Goal: Task Accomplishment & Management: Manage account settings

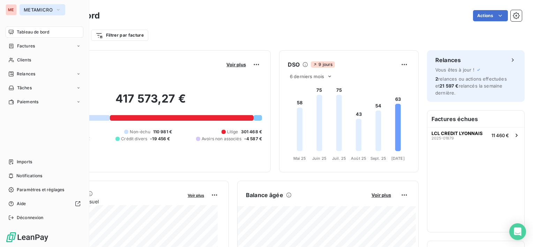
click at [38, 12] on span "METAMICRO" at bounding box center [38, 10] width 29 height 6
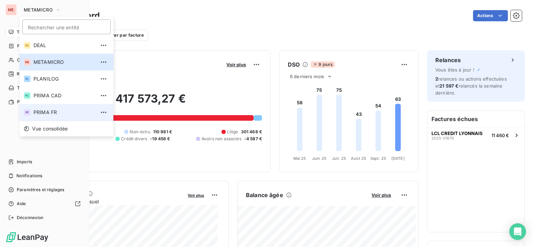
click at [44, 111] on span "PRIMA FR" at bounding box center [64, 112] width 62 height 7
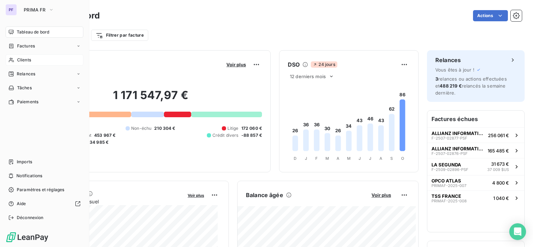
click at [25, 56] on div "Clients" at bounding box center [45, 59] width 78 height 11
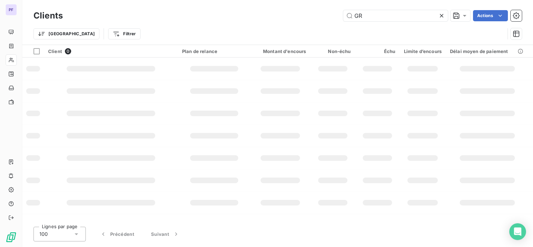
type input "G"
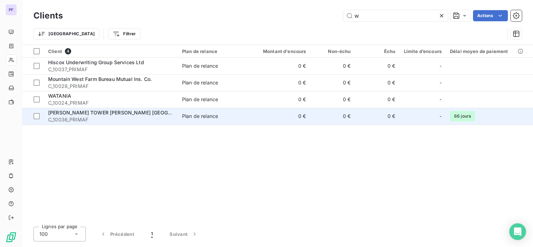
type input "w"
click at [150, 113] on div "[PERSON_NAME] TOWER [PERSON_NAME] [GEOGRAPHIC_DATA]" at bounding box center [111, 112] width 126 height 7
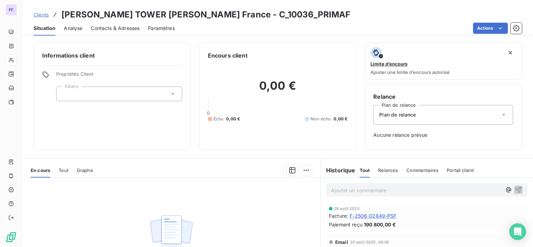
click at [119, 28] on span "Contacts & Adresses" at bounding box center [115, 28] width 49 height 7
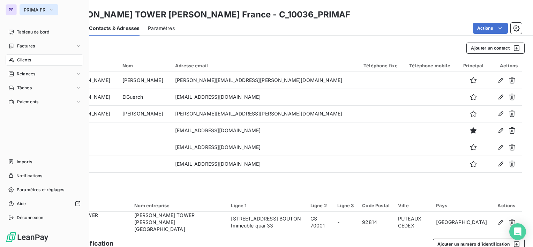
click at [32, 7] on span "PRIMA FR" at bounding box center [35, 10] width 22 height 6
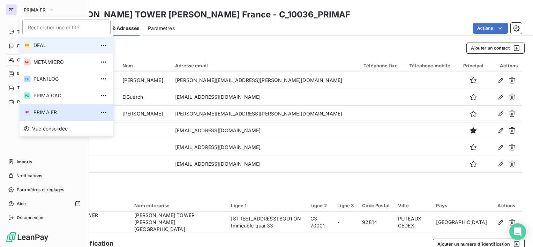
click at [51, 39] on li "DE DEAL" at bounding box center [67, 45] width 94 height 17
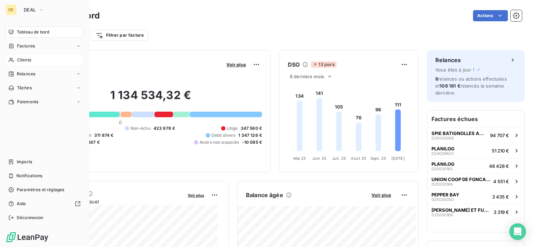
click at [21, 60] on span "Clients" at bounding box center [24, 60] width 14 height 6
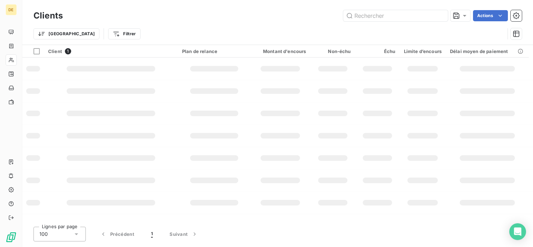
type input "t"
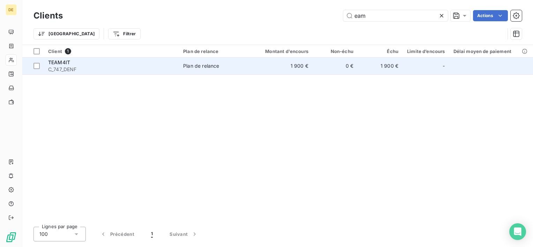
type input "eam"
click at [292, 66] on td "1 900 €" at bounding box center [282, 66] width 60 height 17
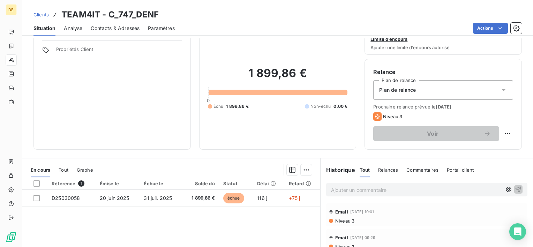
scroll to position [35, 0]
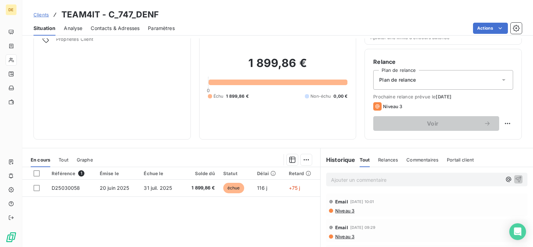
click at [108, 26] on span "Contacts & Adresses" at bounding box center [115, 28] width 49 height 7
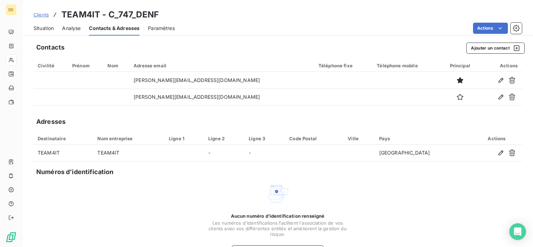
click at [47, 28] on span "Situation" at bounding box center [43, 28] width 20 height 7
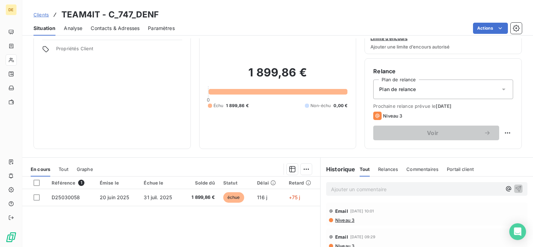
scroll to position [0, 0]
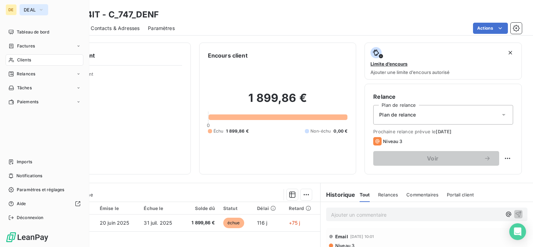
click at [24, 12] on span "DEAL" at bounding box center [30, 10] width 12 height 6
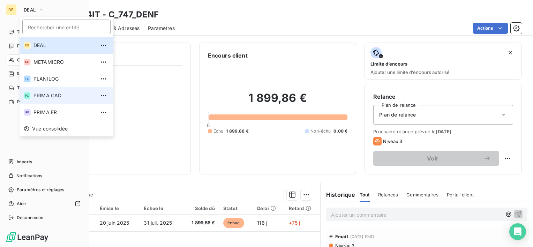
click at [58, 98] on span "PRIMA CAD" at bounding box center [64, 95] width 62 height 7
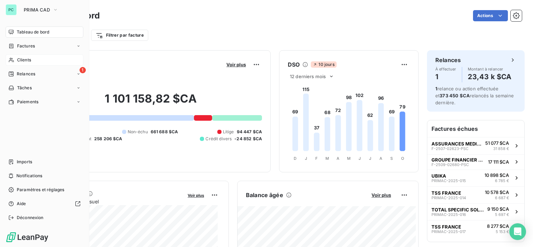
click at [40, 55] on div "Clients" at bounding box center [45, 59] width 78 height 11
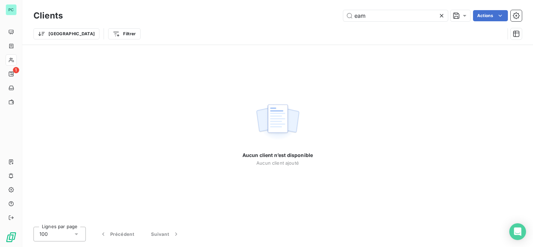
click at [439, 15] on icon at bounding box center [441, 15] width 7 height 7
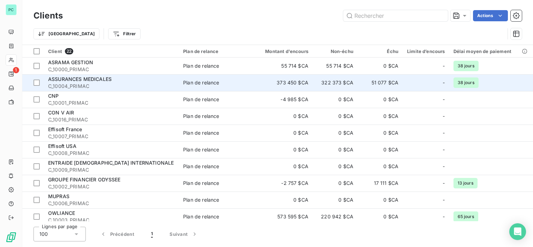
click at [105, 87] on span "C_10004_PRIMAC" at bounding box center [111, 86] width 127 height 7
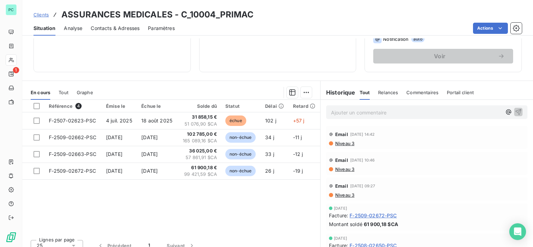
scroll to position [105, 0]
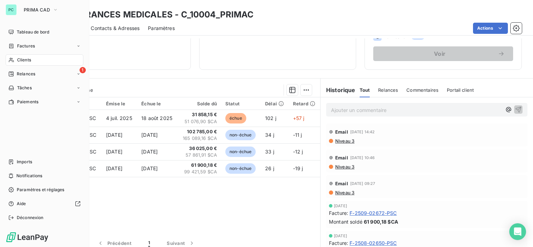
click at [20, 60] on span "Clients" at bounding box center [24, 60] width 14 height 6
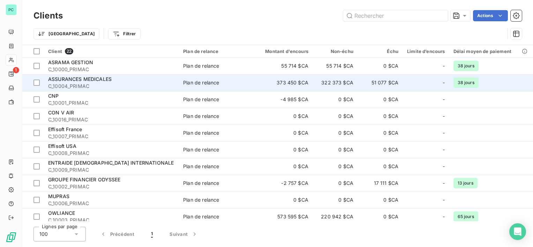
click at [119, 81] on div "ASSURANCES MEDICALES" at bounding box center [111, 79] width 127 height 7
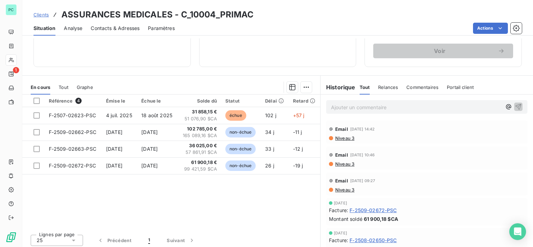
scroll to position [110, 0]
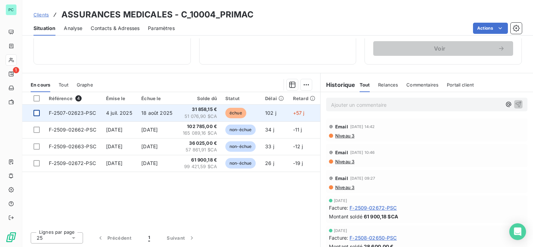
click at [38, 114] on div at bounding box center [36, 113] width 6 height 6
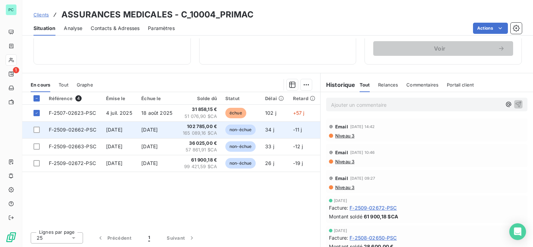
click at [38, 133] on td at bounding box center [33, 129] width 22 height 17
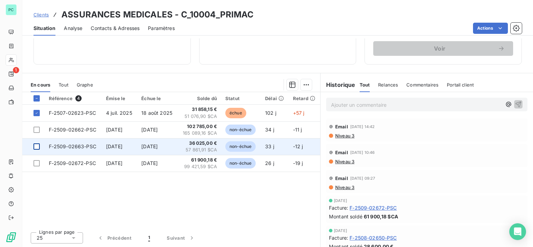
click at [37, 146] on div at bounding box center [36, 146] width 6 height 6
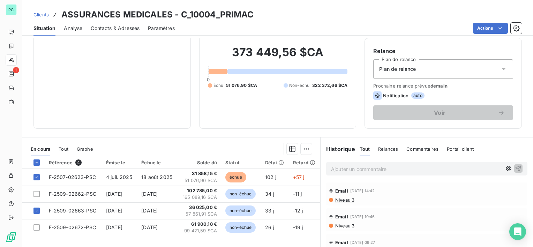
scroll to position [110, 0]
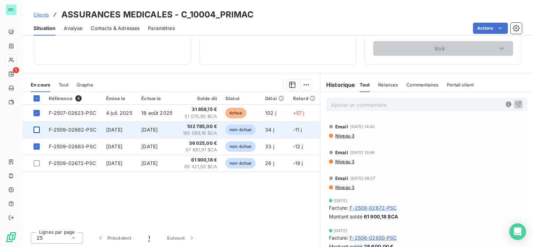
click at [37, 129] on div at bounding box center [36, 130] width 6 height 6
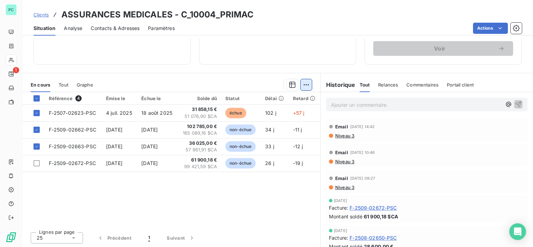
click at [306, 87] on html "PC 1 Clients ASSURANCES MEDICALES - C_10004_PRIMAC Situation Analyse Contacts &…" at bounding box center [266, 123] width 533 height 247
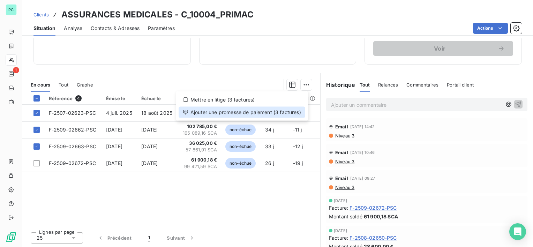
click at [285, 116] on div "Ajouter une promesse de paiement (3 factures)" at bounding box center [242, 112] width 127 height 11
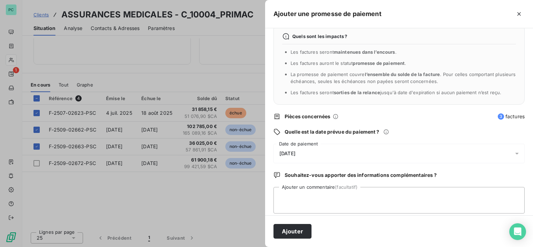
scroll to position [18, 0]
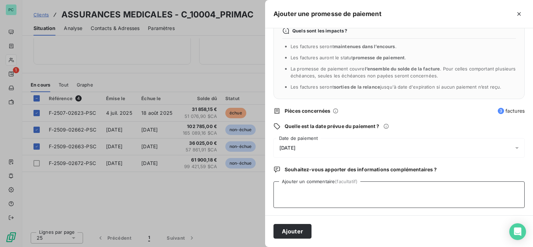
click at [309, 196] on textarea "Ajouter un commentaire (facultatif)" at bounding box center [398, 194] width 251 height 26
type textarea "[PERSON_NAME]"
click at [312, 148] on div "[DATE]" at bounding box center [398, 148] width 251 height 20
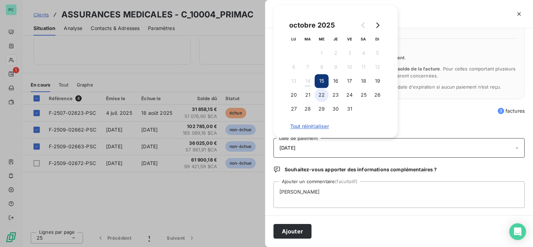
click at [324, 98] on button "22" at bounding box center [322, 95] width 14 height 14
click at [298, 233] on button "Ajouter" at bounding box center [292, 231] width 38 height 15
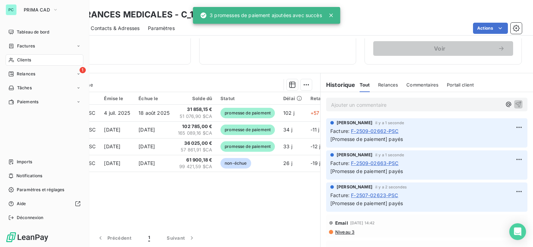
click at [25, 57] on span "Clients" at bounding box center [24, 60] width 14 height 6
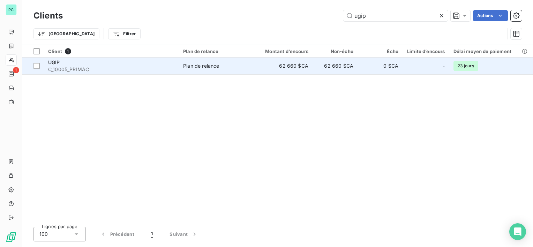
type input "ugip"
click at [207, 70] on td "Plan de relance" at bounding box center [215, 66] width 73 height 17
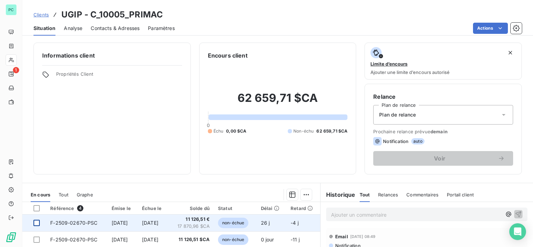
click at [35, 222] on div at bounding box center [36, 223] width 6 height 6
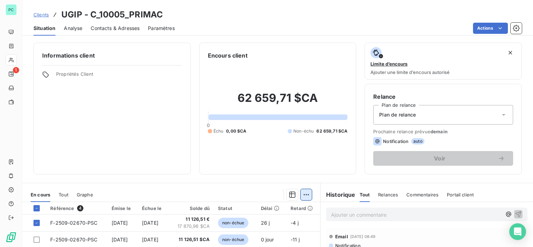
click at [301, 195] on html "PC 1 Clients UGIP - C_10005_PRIMAC Situation Analyse Contacts & Adresses Paramè…" at bounding box center [266, 123] width 533 height 247
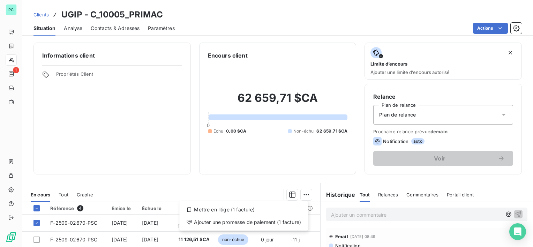
click at [127, 180] on html "PC 1 Clients UGIP - C_10005_PRIMAC Situation Analyse Contacts & Adresses Paramè…" at bounding box center [266, 123] width 533 height 247
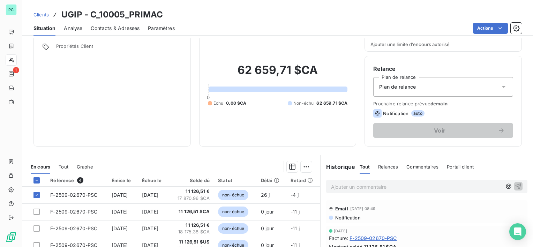
scroll to position [70, 0]
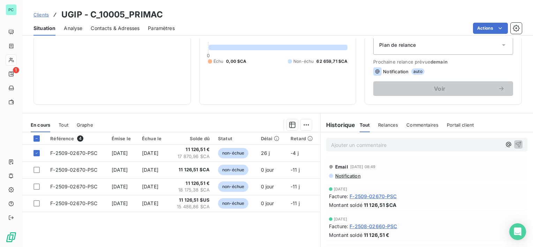
click at [293, 234] on div "Référence 4 Émise le Échue le Solde dû Statut Délai Retard F-2509-02670-PSC [DA…" at bounding box center [171, 199] width 298 height 134
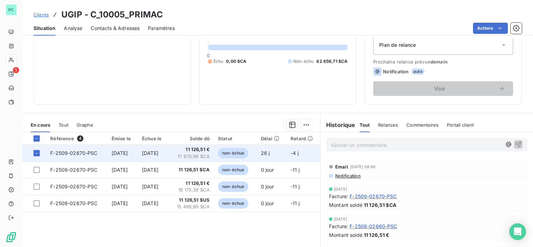
drag, startPoint x: 36, startPoint y: 153, endPoint x: 36, endPoint y: 157, distance: 3.9
click at [36, 153] on icon at bounding box center [37, 153] width 4 height 4
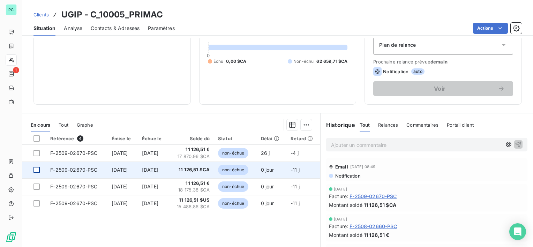
click at [39, 171] on div at bounding box center [36, 170] width 6 height 6
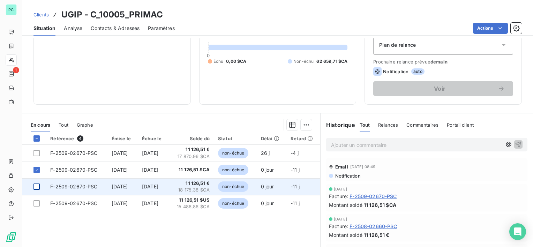
click at [39, 187] on div at bounding box center [36, 186] width 6 height 6
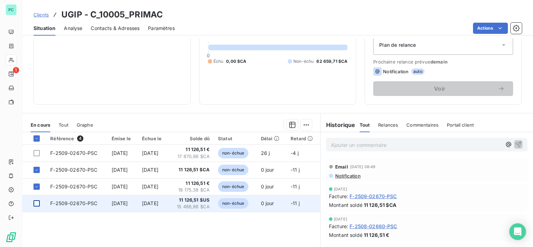
click at [38, 201] on div at bounding box center [36, 203] width 6 height 6
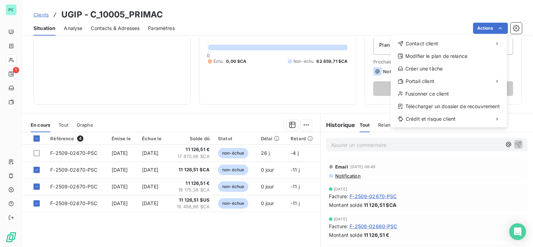
click at [380, 19] on html "PC 1 Clients UGIP - C_10005_PRIMAC Situation Analyse Contacts & Adresses Paramè…" at bounding box center [266, 123] width 533 height 247
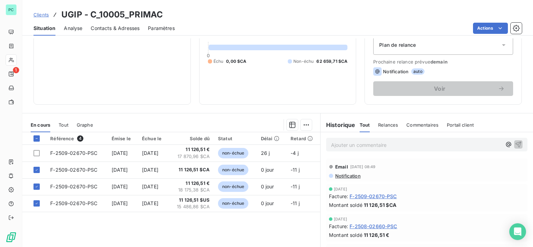
click at [227, 240] on div "Référence 4 Émise le Échue le Solde dû Statut Délai Retard F-2509-02670-PSC [DA…" at bounding box center [171, 199] width 298 height 134
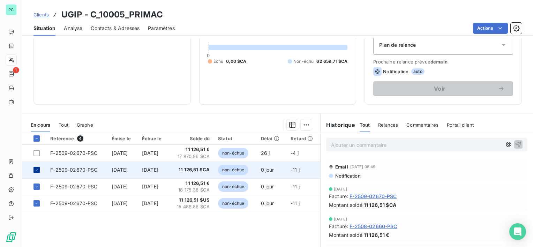
click at [36, 170] on icon at bounding box center [37, 170] width 4 height 4
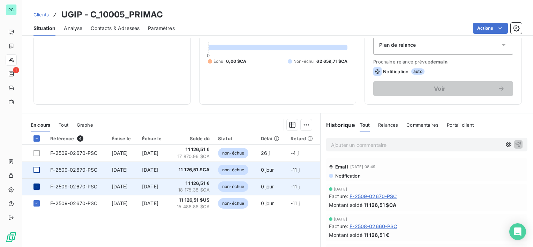
click at [33, 185] on div at bounding box center [36, 186] width 6 height 6
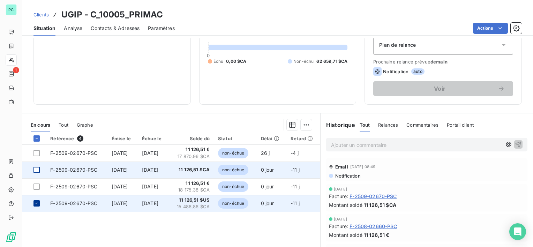
click at [37, 202] on icon at bounding box center [37, 203] width 4 height 4
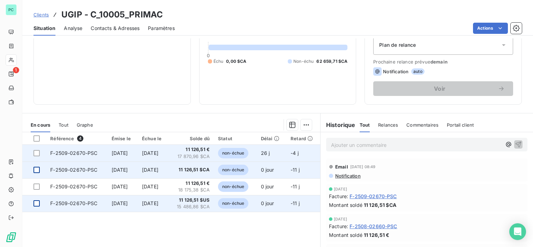
click at [36, 146] on td at bounding box center [34, 153] width 24 height 17
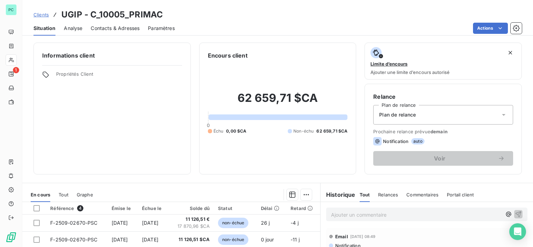
scroll to position [70, 0]
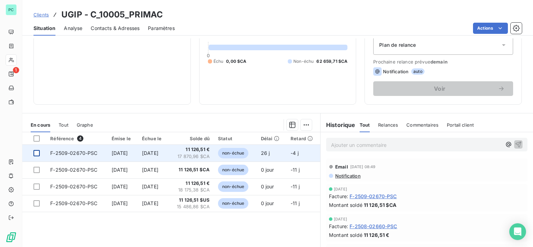
click at [37, 153] on div at bounding box center [36, 153] width 6 height 6
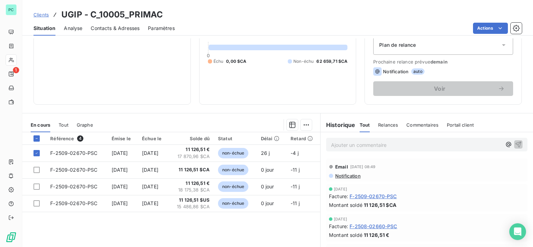
click at [304, 124] on html "PC 1 Clients UGIP - C_10005_PRIMAC Situation Analyse Contacts & Adresses Paramè…" at bounding box center [266, 123] width 533 height 247
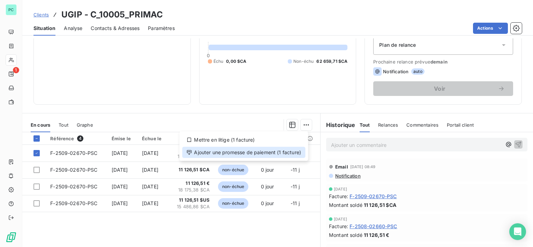
click at [289, 150] on div "Ajouter une promesse de paiement (1 facture)" at bounding box center [243, 152] width 123 height 11
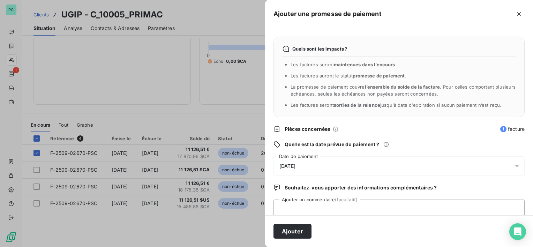
drag, startPoint x: 341, startPoint y: 166, endPoint x: 336, endPoint y: 162, distance: 6.3
click at [341, 166] on div "[DATE]" at bounding box center [398, 166] width 251 height 20
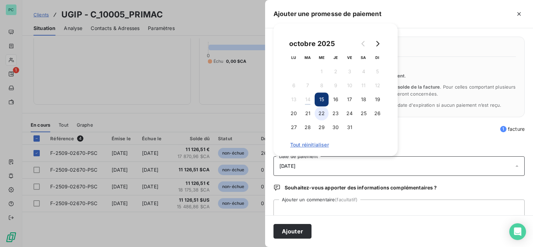
click at [323, 111] on button "22" at bounding box center [322, 113] width 14 height 14
click at [305, 230] on button "Ajouter" at bounding box center [292, 231] width 38 height 15
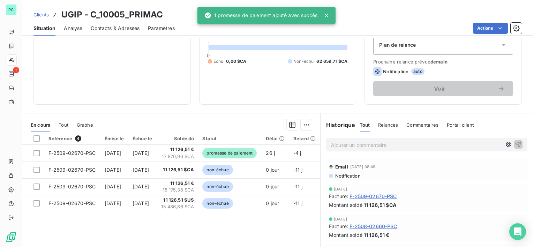
click at [209, 227] on div "Référence 4 Émise le Échue le Solde dû Statut Délai Retard F-2509-02670-PSC [DA…" at bounding box center [171, 199] width 298 height 134
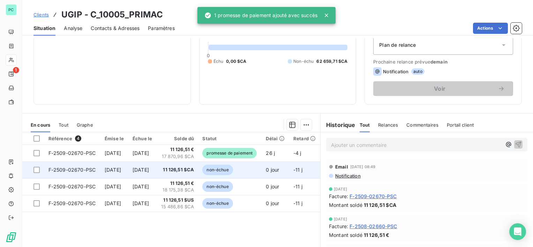
click at [194, 172] on span "11 126,51 $CA" at bounding box center [177, 169] width 33 height 7
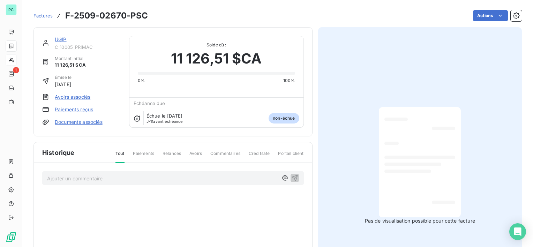
click at [403, 153] on div at bounding box center [419, 162] width 71 height 99
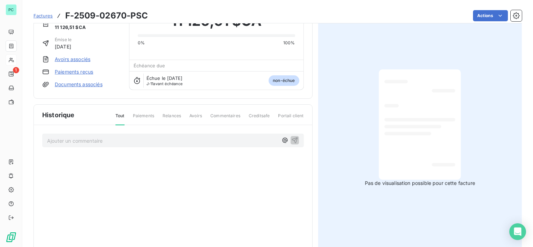
scroll to position [68, 0]
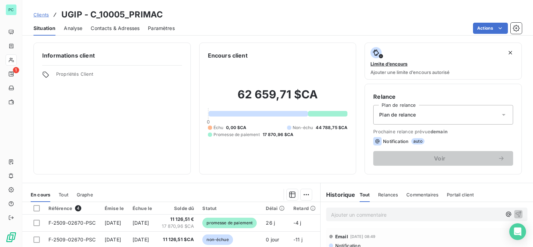
scroll to position [70, 0]
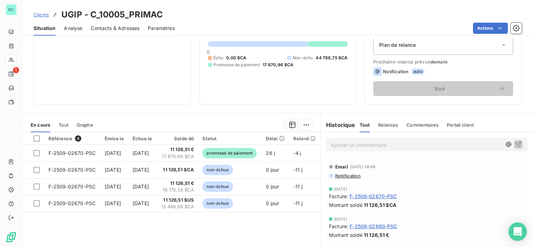
click at [513, 232] on icon "Open Intercom Messenger" at bounding box center [517, 231] width 9 height 9
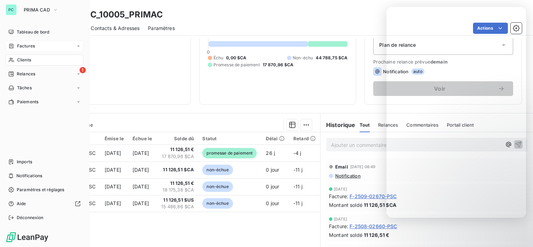
click at [36, 45] on div "Factures" at bounding box center [45, 45] width 78 height 11
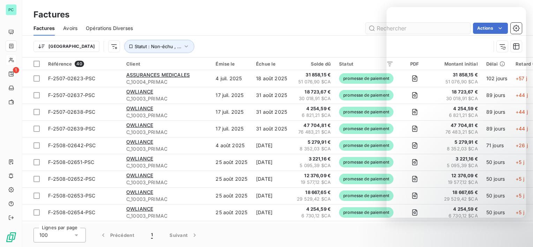
click at [377, 26] on input "text" at bounding box center [417, 28] width 105 height 11
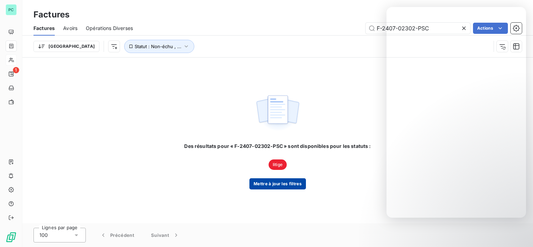
type input "F-2407-02302-PSC"
click at [288, 180] on button "Mettre à jour les filtres" at bounding box center [277, 183] width 56 height 11
